Goal: Find specific page/section: Find specific page/section

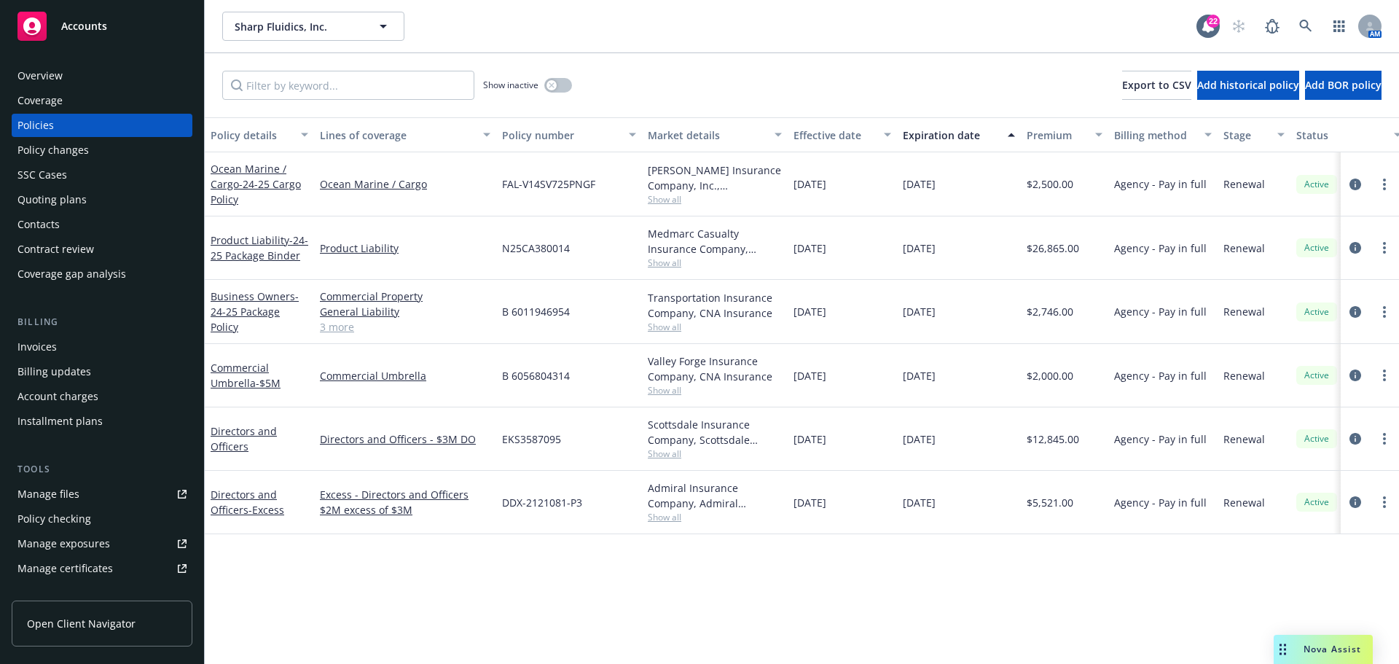
click at [98, 502] on link "Manage files" at bounding box center [102, 493] width 181 height 23
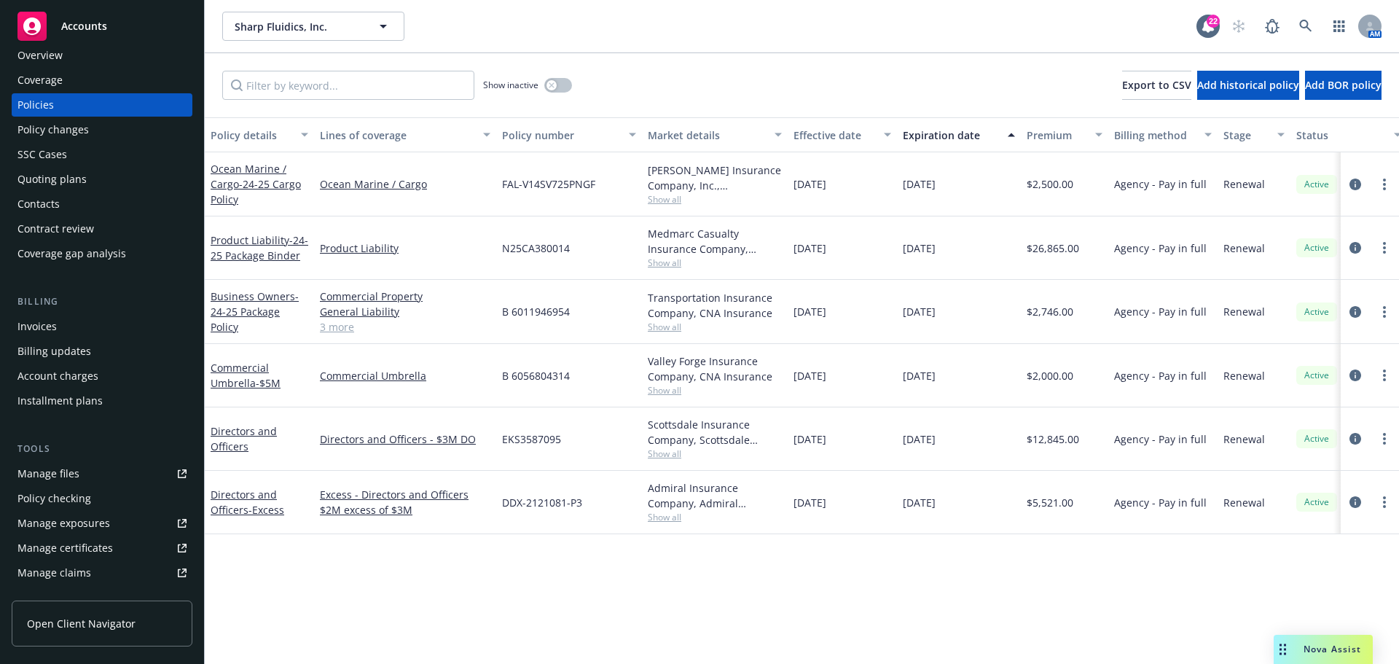
scroll to position [19, 0]
click at [45, 195] on div "Contacts" at bounding box center [38, 205] width 42 height 23
